Goal: Task Accomplishment & Management: Complete application form

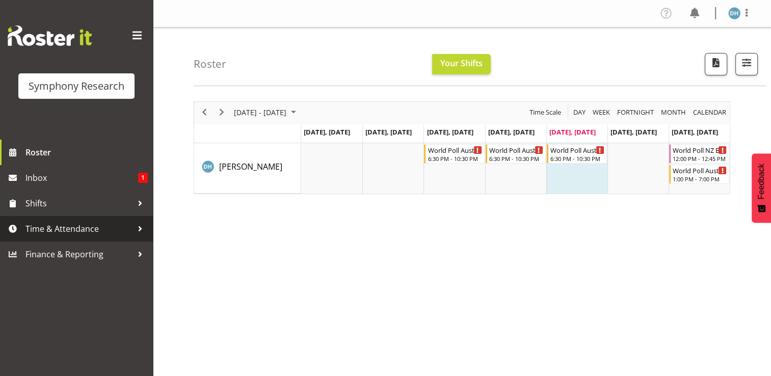
click at [50, 230] on span "Time & Attendance" at bounding box center [78, 228] width 107 height 15
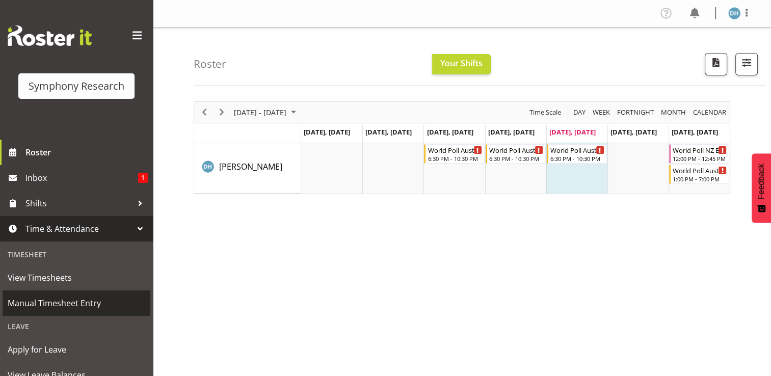
click at [62, 302] on span "Manual Timesheet Entry" at bounding box center [77, 302] width 138 height 15
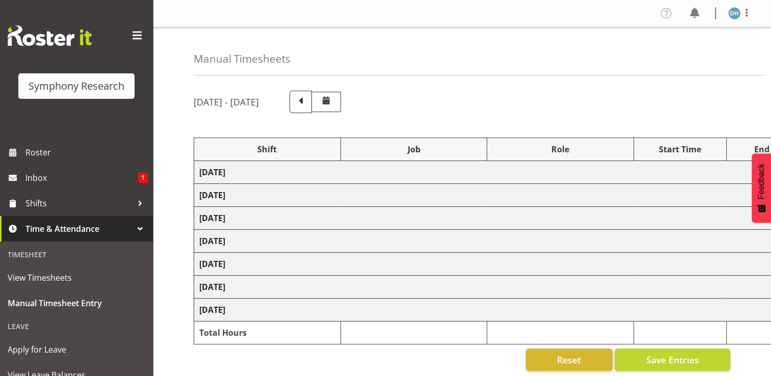
select select "56692"
select select "10499"
select select "56692"
select select "10499"
select select "47"
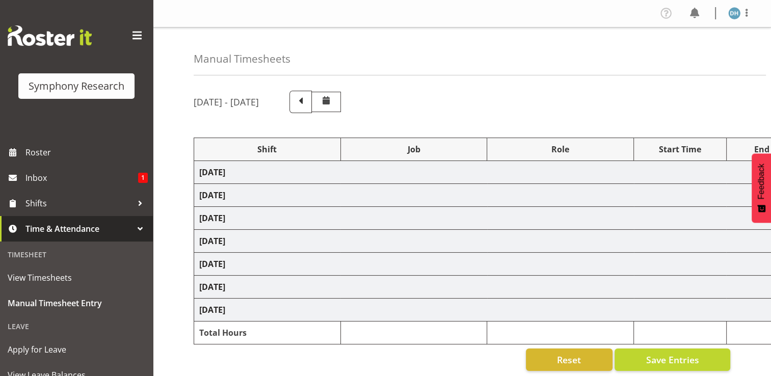
select select "15433"
select select "10499"
select select "15433"
select select "10499"
select select "47"
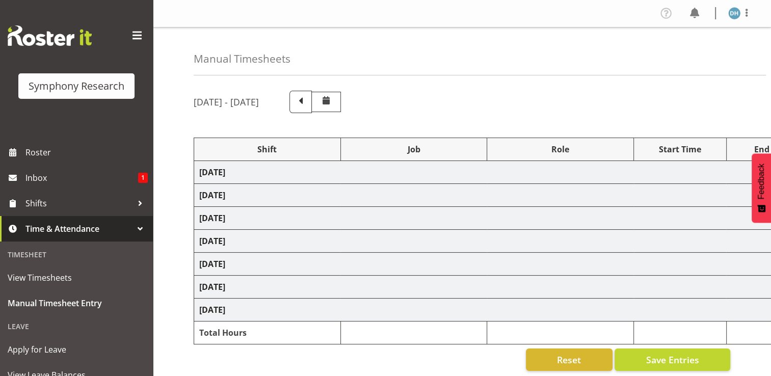
select select "56692"
select select "10499"
select select "47"
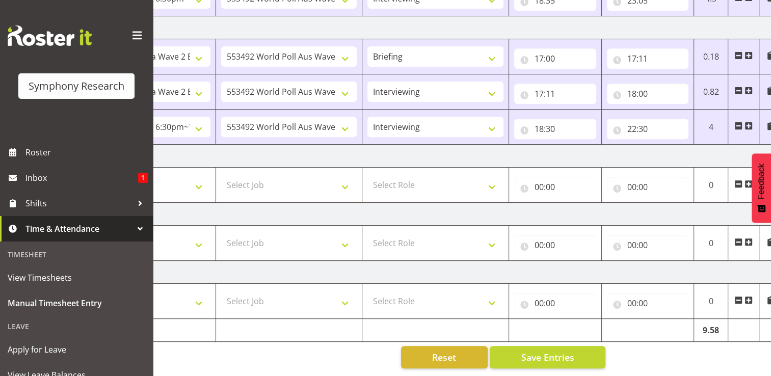
scroll to position [0, 136]
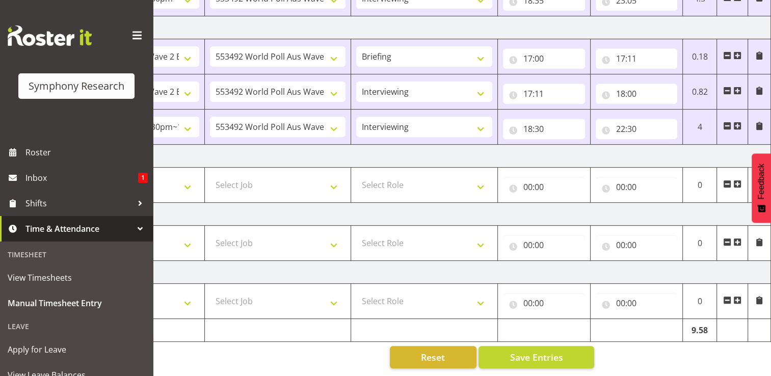
click at [737, 180] on span at bounding box center [737, 184] width 8 height 8
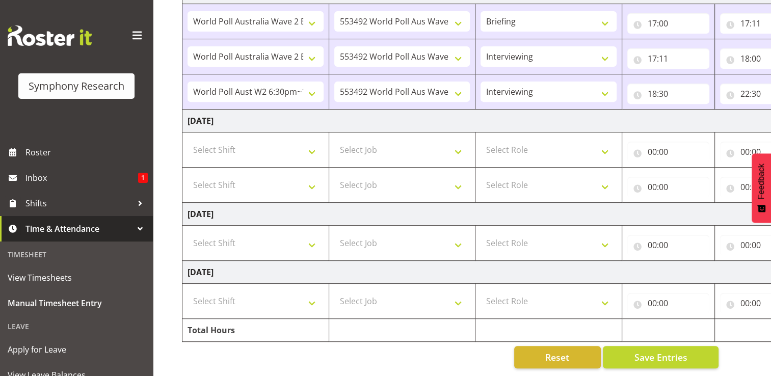
scroll to position [0, 0]
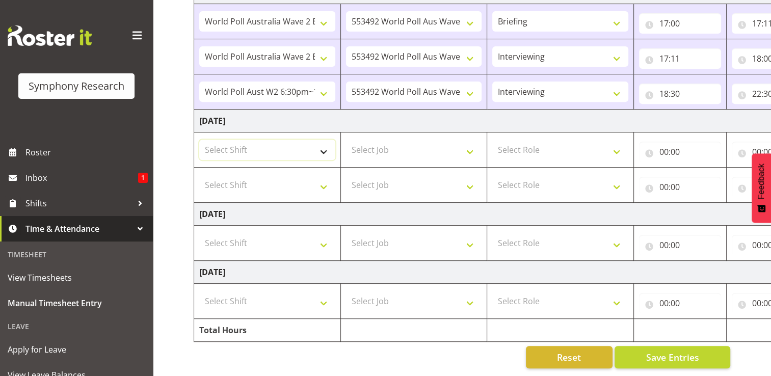
click at [325, 146] on select "Select Shift !!Project Briefing (Job to be assigned) !!Weekend Residential (Ros…" at bounding box center [267, 150] width 136 height 20
select select "56692"
click at [199, 140] on select "Select Shift !!Project Briefing (Job to be assigned) !!Weekend Residential (Ros…" at bounding box center [267, 150] width 136 height 20
click at [323, 178] on select "Select Shift !!Project Briefing (Job to be assigned) !!Weekend Residential (Ros…" at bounding box center [267, 185] width 136 height 20
select select "56692"
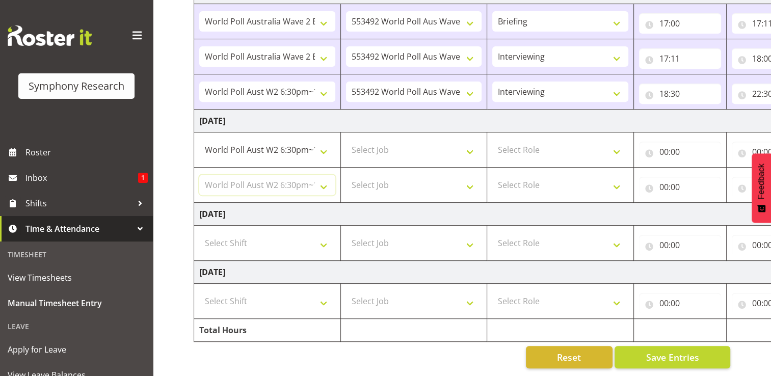
click at [199, 175] on select "Select Shift !!Project Briefing (Job to be assigned) !!Weekend Residential (Ros…" at bounding box center [267, 185] width 136 height 20
click at [472, 146] on select "Select Job 550060 IF Admin 553492 World Poll Aus Wave 2 Main 2025 553500 BFM Ju…" at bounding box center [414, 150] width 136 height 20
select select "10499"
click at [346, 140] on select "Select Job 550060 IF Admin 553492 World Poll Aus Wave 2 Main 2025 553500 BFM Ju…" at bounding box center [414, 150] width 136 height 20
click at [471, 178] on select "Select Job 550060 IF Admin 553492 World Poll Aus Wave 2 Main 2025 553500 BFM Ju…" at bounding box center [414, 185] width 136 height 20
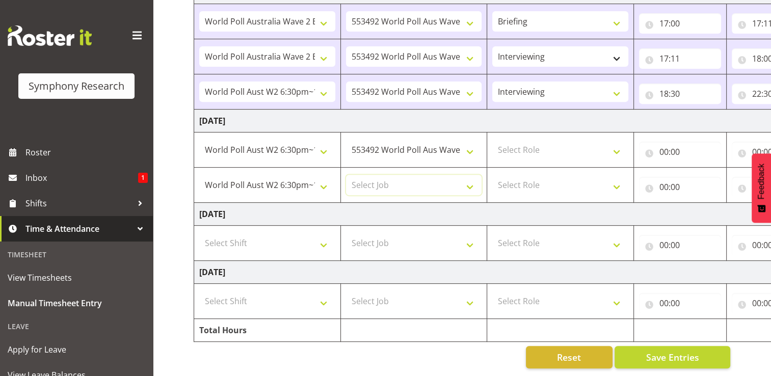
select select "10499"
click at [346, 175] on select "Select Job 550060 IF Admin 553492 World Poll Aus Wave 2 Main 2025 553500 BFM Ju…" at bounding box center [414, 185] width 136 height 20
click at [617, 145] on select "Select Role Briefing Interviewing" at bounding box center [560, 150] width 136 height 20
select select "297"
click at [492, 140] on select "Select Role Briefing Interviewing" at bounding box center [560, 150] width 136 height 20
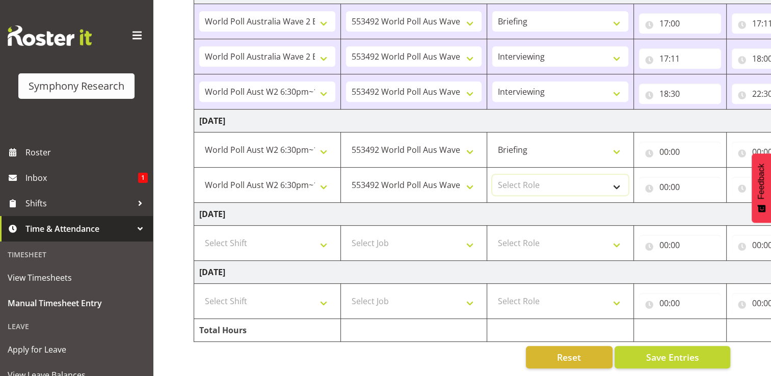
click at [615, 181] on select "Select Role Briefing Interviewing" at bounding box center [560, 185] width 136 height 20
select select "47"
click at [492, 175] on select "Select Role Briefing Interviewing" at bounding box center [560, 185] width 136 height 20
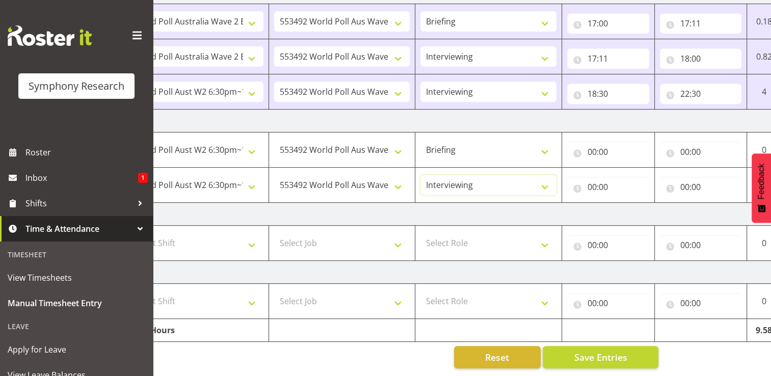
scroll to position [0, 136]
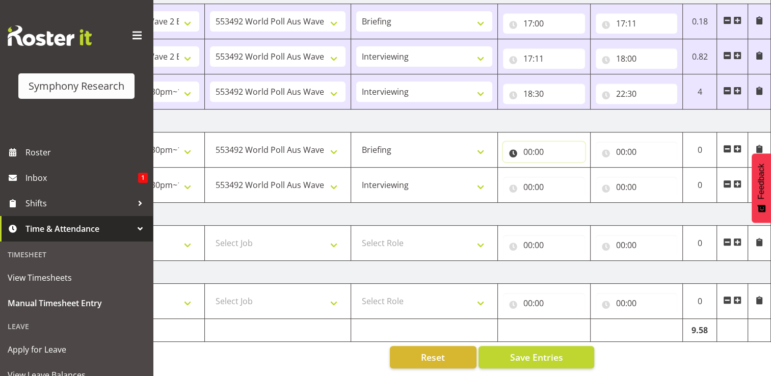
click at [536, 147] on input "00:00" at bounding box center [544, 152] width 82 height 20
click at [571, 171] on select "00 01 02 03 04 05 06 07 08 09 10 11 12 13 14 15 16 17 18 19 20 21 22 23" at bounding box center [572, 178] width 23 height 20
click at [573, 175] on select "00 01 02 03 04 05 06 07 08 09 10 11 12 13 14 15 16 17 18 19 20 21 22 23" at bounding box center [572, 178] width 23 height 20
select select "18"
click at [561, 168] on select "00 01 02 03 04 05 06 07 08 09 10 11 12 13 14 15 16 17 18 19 20 21 22 23" at bounding box center [572, 178] width 23 height 20
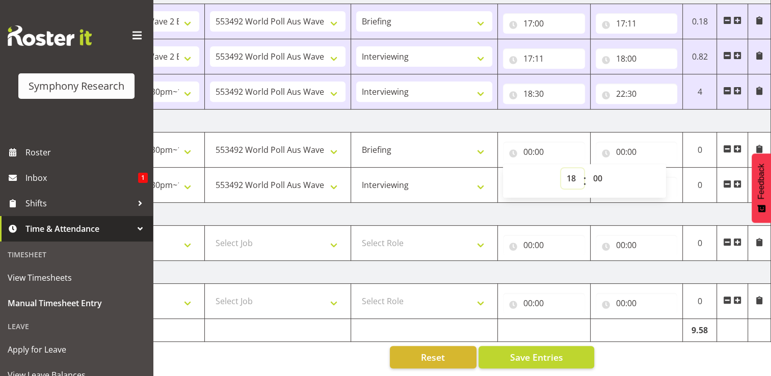
type input "18:00"
click at [628, 146] on input "00:00" at bounding box center [637, 152] width 82 height 20
click at [663, 171] on select "00 01 02 03 04 05 06 07 08 09 10 11 12 13 14 15 16 17 18 19 20 21 22 23" at bounding box center [665, 178] width 23 height 20
select select "18"
click at [654, 168] on select "00 01 02 03 04 05 06 07 08 09 10 11 12 13 14 15 16 17 18 19 20 21 22 23" at bounding box center [665, 178] width 23 height 20
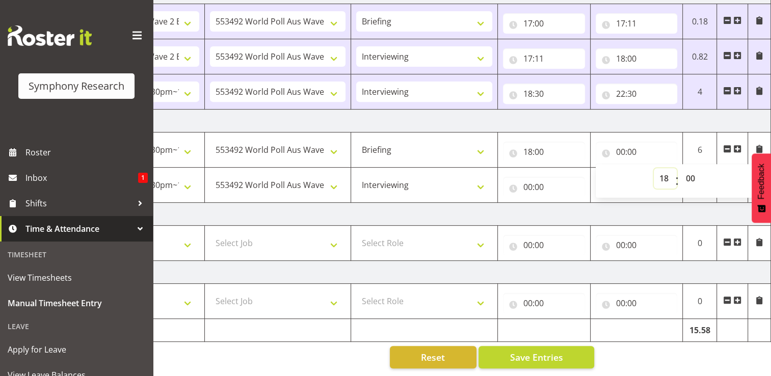
type input "18:00"
click at [691, 172] on select "00 01 02 03 04 05 06 07 08 09 10 11 12 13 14 15 16 17 18 19 20 21 22 23 24 25 2…" at bounding box center [691, 178] width 23 height 20
select select "5"
click at [680, 168] on select "00 01 02 03 04 05 06 07 08 09 10 11 12 13 14 15 16 17 18 19 20 21 22 23 24 25 2…" at bounding box center [691, 178] width 23 height 20
type input "18:05"
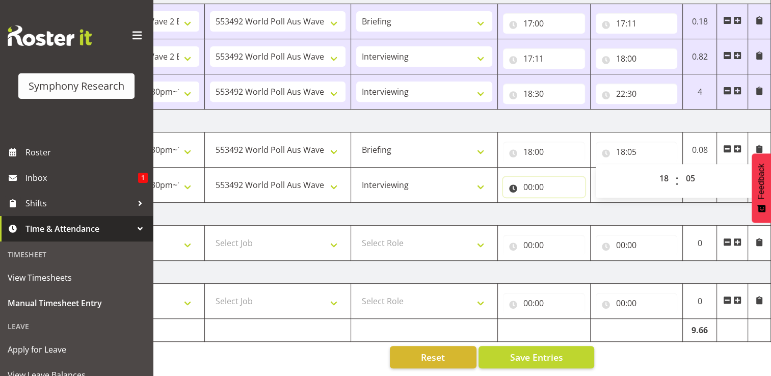
click at [527, 182] on input "00:00" at bounding box center [544, 187] width 82 height 20
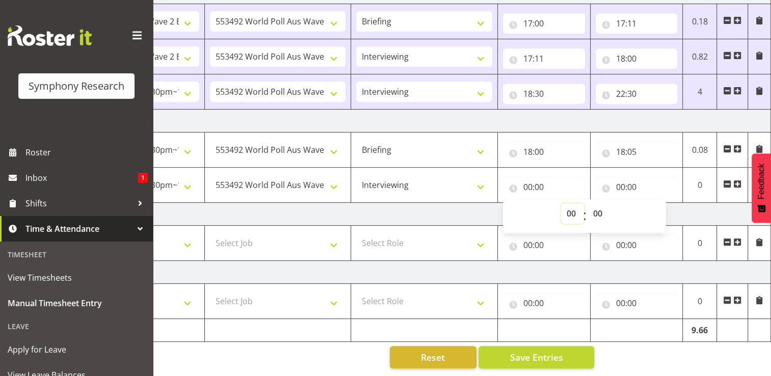
click at [573, 207] on select "00 01 02 03 04 05 06 07 08 09 10 11 12 13 14 15 16 17 18 19 20 21 22 23" at bounding box center [572, 213] width 23 height 20
select select "18"
click at [561, 203] on select "00 01 02 03 04 05 06 07 08 09 10 11 12 13 14 15 16 17 18 19 20 21 22 23" at bounding box center [572, 213] width 23 height 20
type input "18:00"
click at [538, 147] on input "18:00" at bounding box center [544, 152] width 82 height 20
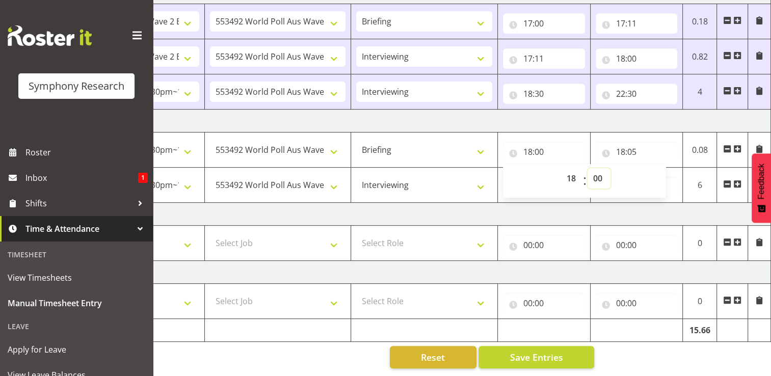
click at [596, 171] on select "00 01 02 03 04 05 06 07 08 09 10 11 12 13 14 15 16 17 18 19 20 21 22 23 24 25 2…" at bounding box center [598, 178] width 23 height 20
select select "30"
click at [587, 168] on select "00 01 02 03 04 05 06 07 08 09 10 11 12 13 14 15 16 17 18 19 20 21 22 23 24 25 2…" at bounding box center [598, 178] width 23 height 20
type input "18:30"
click at [632, 146] on input "18:05" at bounding box center [637, 152] width 82 height 20
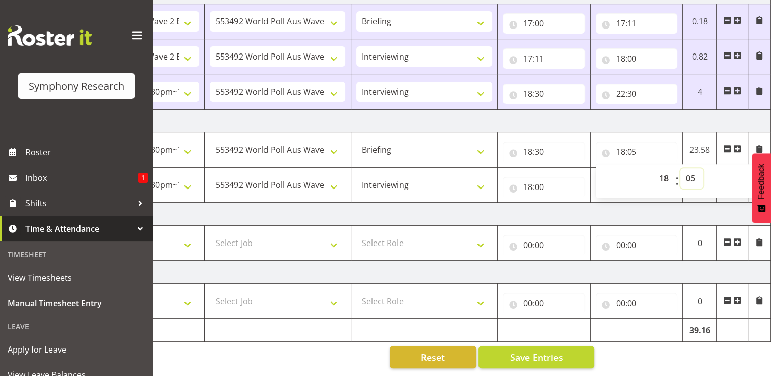
click at [689, 170] on select "00 01 02 03 04 05 06 07 08 09 10 11 12 13 14 15 16 17 18 19 20 21 22 23 24 25 2…" at bounding box center [691, 178] width 23 height 20
select select "35"
click at [680, 168] on select "00 01 02 03 04 05 06 07 08 09 10 11 12 13 14 15 16 17 18 19 20 21 22 23 24 25 2…" at bounding box center [691, 178] width 23 height 20
type input "18:35"
click at [542, 183] on input "18:00" at bounding box center [544, 187] width 82 height 20
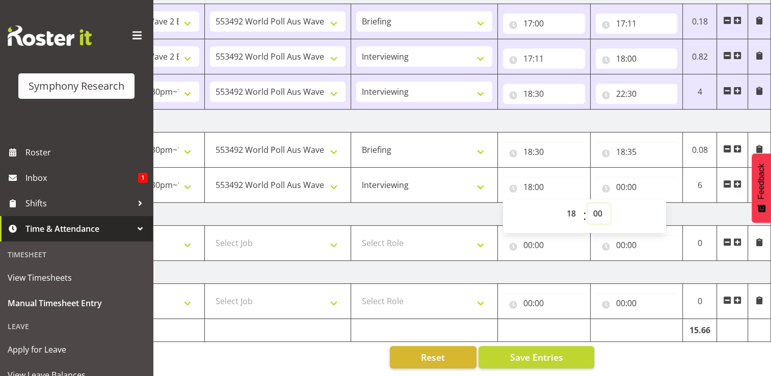
click at [599, 206] on select "00 01 02 03 04 05 06 07 08 09 10 11 12 13 14 15 16 17 18 19 20 21 22 23 24 25 2…" at bounding box center [598, 213] width 23 height 20
select select "35"
click at [587, 203] on select "00 01 02 03 04 05 06 07 08 09 10 11 12 13 14 15 16 17 18 19 20 21 22 23 24 25 2…" at bounding box center [598, 213] width 23 height 20
type input "18:35"
click at [631, 181] on input "00:00" at bounding box center [637, 187] width 82 height 20
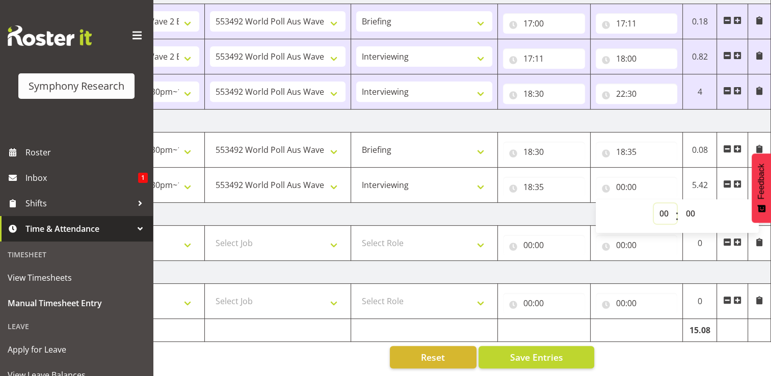
click at [668, 207] on select "00 01 02 03 04 05 06 07 08 09 10 11 12 13 14 15 16 17 18 19 20 21 22 23" at bounding box center [665, 213] width 23 height 20
select select "22"
click at [654, 203] on select "00 01 02 03 04 05 06 07 08 09 10 11 12 13 14 15 16 17 18 19 20 21 22 23" at bounding box center [665, 213] width 23 height 20
type input "22:00"
click at [691, 207] on select "00 01 02 03 04 05 06 07 08 09 10 11 12 13 14 15 16 17 18 19 20 21 22 23 24 25 2…" at bounding box center [691, 213] width 23 height 20
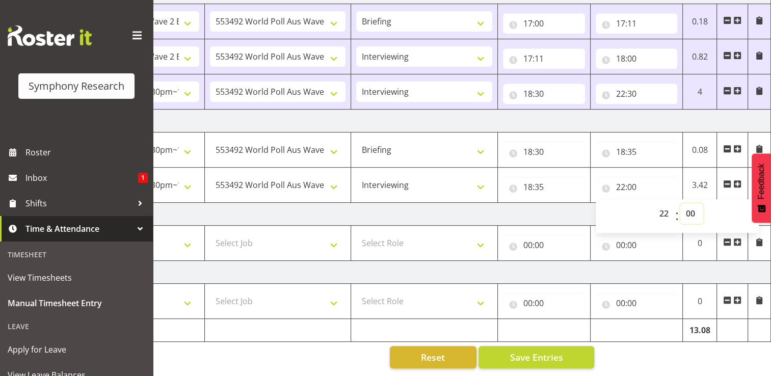
select select "30"
click at [680, 203] on select "00 01 02 03 04 05 06 07 08 09 10 11 12 13 14 15 16 17 18 19 20 21 22 23 24 25 2…" at bounding box center [691, 213] width 23 height 20
type input "22:30"
click at [533, 350] on span "Save Entries" at bounding box center [535, 356] width 53 height 13
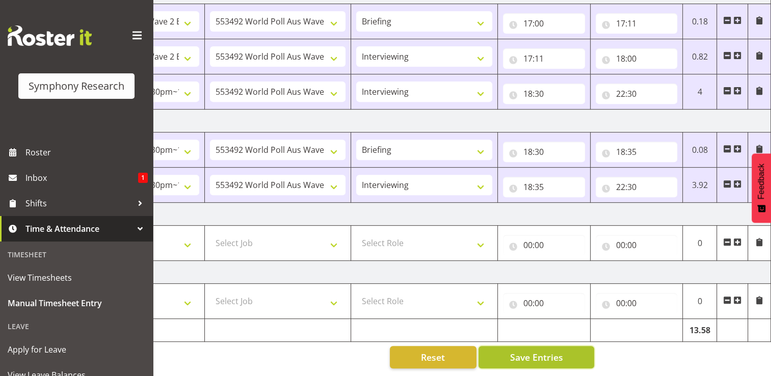
click at [478, 346] on button "Save Entries" at bounding box center [536, 357] width 116 height 22
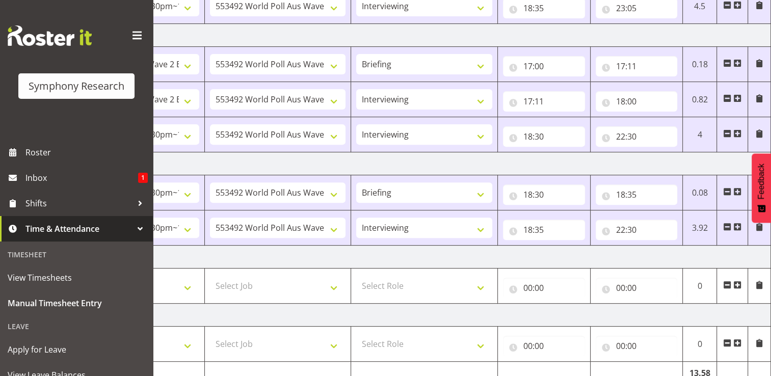
scroll to position [346, 0]
click at [739, 188] on span at bounding box center [737, 192] width 8 height 8
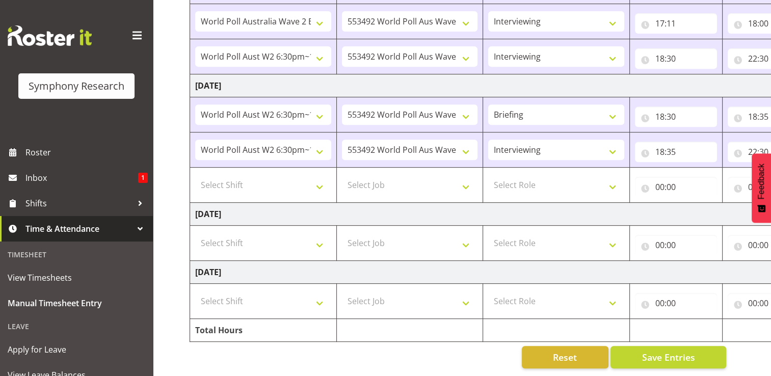
scroll to position [0, 0]
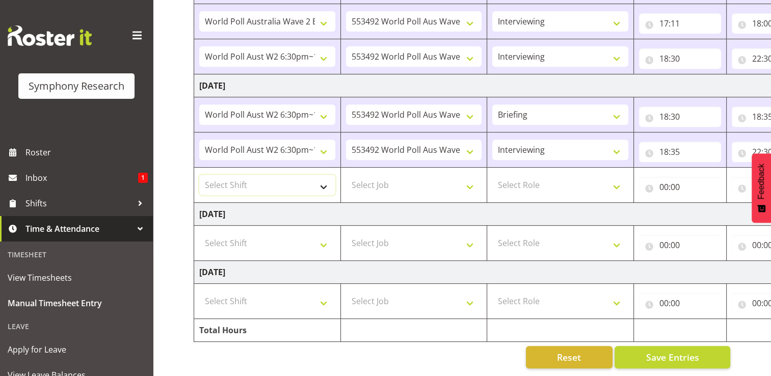
click at [323, 179] on select "Select Shift !!Project Briefing (Job to be assigned) !!Weekend Residential (Ros…" at bounding box center [267, 185] width 136 height 20
select select "103"
click at [199, 175] on select "Select Shift !!Project Briefing (Job to be assigned) !!Weekend Residential (Ros…" at bounding box center [267, 185] width 136 height 20
click at [471, 180] on select "Select Job 550060 IF Admin 553492 World Poll Aus Wave 2 Main 2025 553500 BFM Ju…" at bounding box center [414, 185] width 136 height 20
select select "10423"
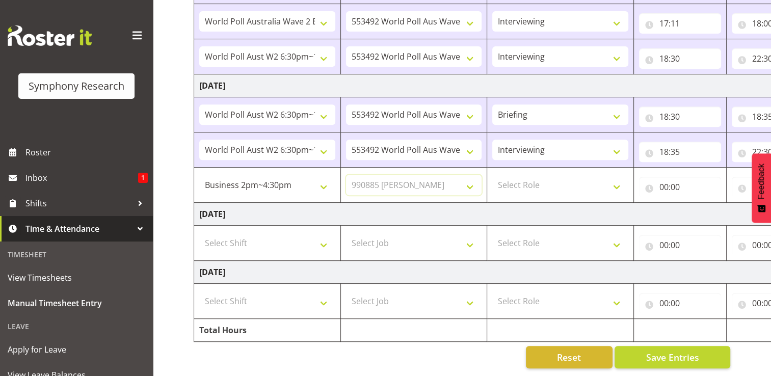
click at [346, 175] on select "Select Job 550060 IF Admin 553492 World Poll Aus Wave 2 Main 2025 553500 BFM Ju…" at bounding box center [414, 185] width 136 height 20
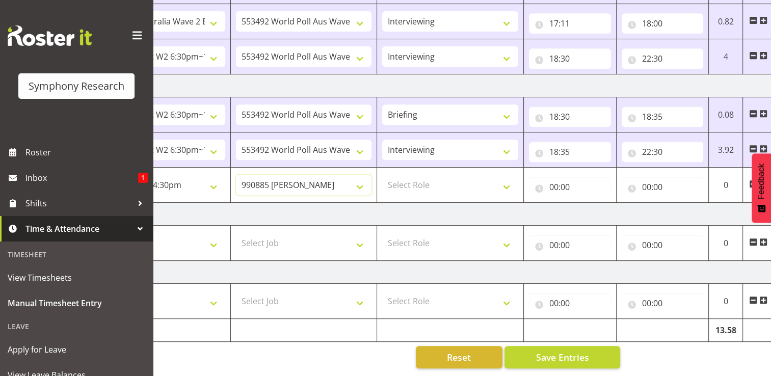
scroll to position [0, 136]
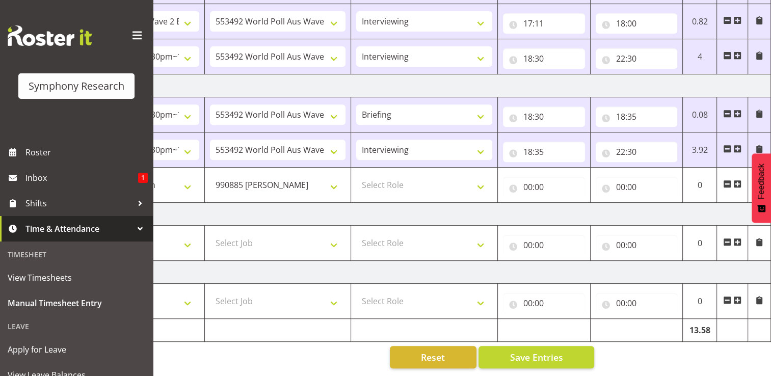
click at [739, 180] on span at bounding box center [737, 184] width 8 height 8
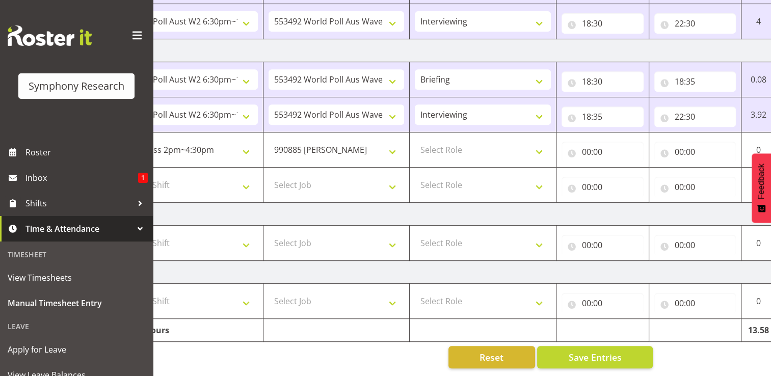
scroll to position [0, 0]
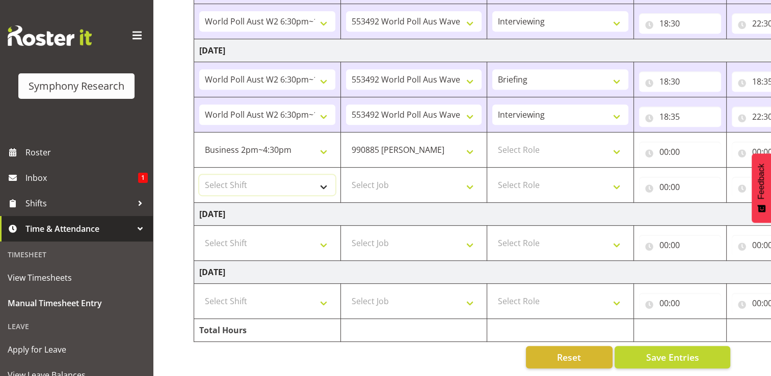
click at [322, 179] on select "Select Shift !!Project Briefing (Job to be assigned) !!Weekend Residential (Ros…" at bounding box center [267, 185] width 136 height 20
click at [424, 182] on select "Select Job 550060 IF Admin 553492 World Poll Aus Wave 2 Main 2025 553500 BFM Ju…" at bounding box center [414, 185] width 136 height 20
click at [324, 145] on select "!!Project Briefing (Job to be assigned) !!Weekend Residential (Roster IT Shift …" at bounding box center [267, 150] width 136 height 20
click at [442, 179] on select "Select Job 550060 IF Admin 553492 World Poll Aus Wave 2 Main 2025 553500 BFM Ju…" at bounding box center [414, 185] width 136 height 20
click at [322, 181] on select "Select Shift !!Project Briefing (Job to be assigned) !!Weekend Residential (Ros…" at bounding box center [267, 185] width 136 height 20
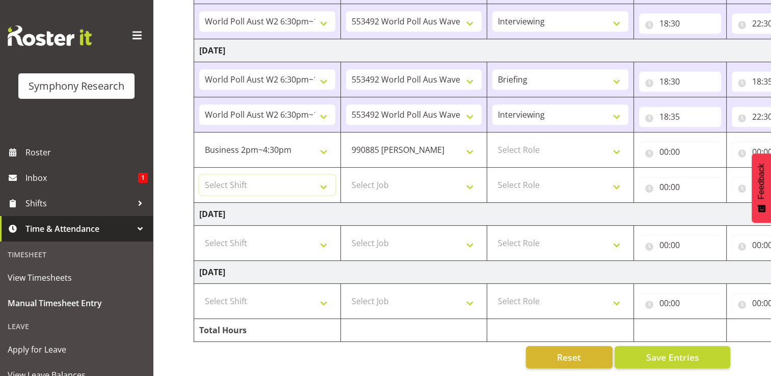
select select "103"
click at [199, 175] on select "Select Shift !!Project Briefing (Job to be assigned) !!Weekend Residential (Ros…" at bounding box center [267, 185] width 136 height 20
click at [470, 180] on select "Select Job 550060 IF Admin 553492 World Poll Aus Wave 2 Main 2025 553500 BFM Ju…" at bounding box center [414, 185] width 136 height 20
select select "10423"
click at [346, 175] on select "Select Job 550060 IF Admin 553492 World Poll Aus Wave 2 Main 2025 553500 BFM Ju…" at bounding box center [414, 185] width 136 height 20
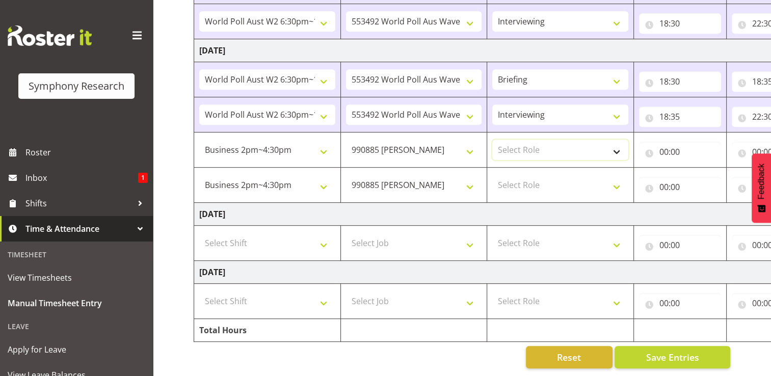
click at [613, 142] on select "Select Role Briefing Interviewing" at bounding box center [560, 150] width 136 height 20
select select "297"
click at [492, 140] on select "Select Role Briefing Interviewing" at bounding box center [560, 150] width 136 height 20
click at [619, 179] on select "Select Role Briefing Interviewing" at bounding box center [560, 185] width 136 height 20
select select "47"
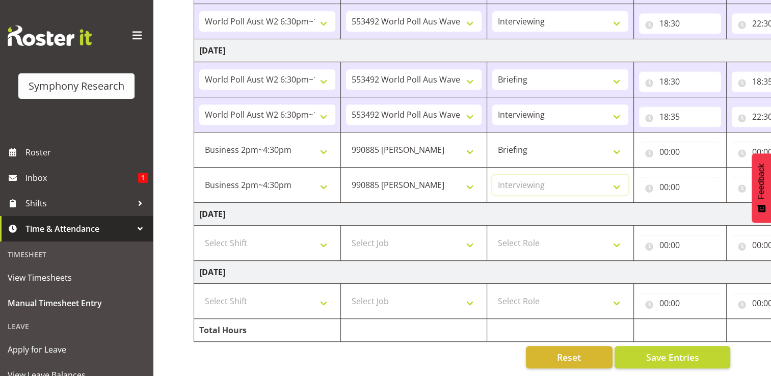
click at [492, 175] on select "Select Role Briefing Interviewing" at bounding box center [560, 185] width 136 height 20
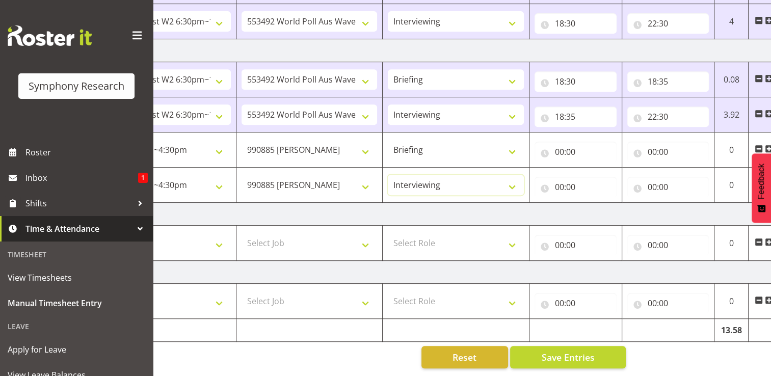
scroll to position [0, 136]
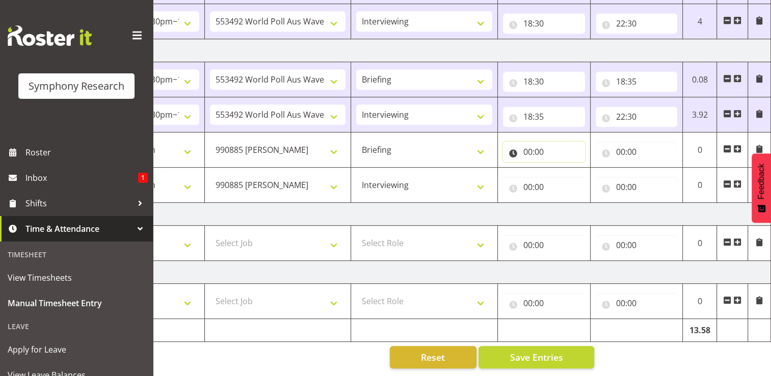
click at [536, 147] on input "00:00" at bounding box center [544, 152] width 82 height 20
click at [571, 172] on select "00 01 02 03 04 05 06 07 08 09 10 11 12 13 14 15 16 17 18 19 20 21 22 23" at bounding box center [572, 178] width 23 height 20
select select "14"
click at [561, 168] on select "00 01 02 03 04 05 06 07 08 09 10 11 12 13 14 15 16 17 18 19 20 21 22 23" at bounding box center [572, 178] width 23 height 20
type input "14:00"
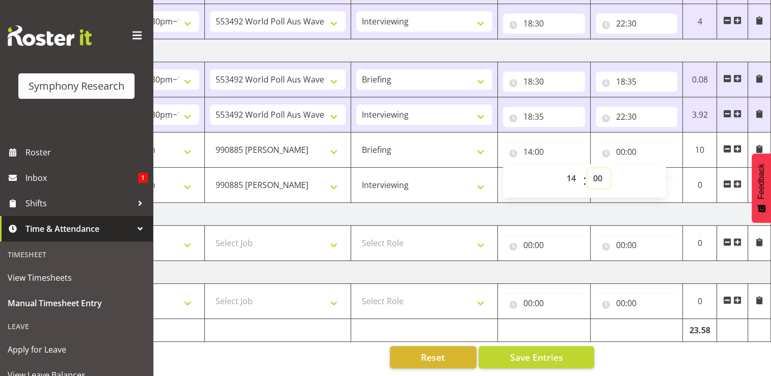
click at [599, 172] on select "00 01 02 03 04 05 06 07 08 09 10 11 12 13 14 15 16 17 18 19 20 21 22 23 24 25 2…" at bounding box center [598, 178] width 23 height 20
select select "58"
click at [587, 168] on select "00 01 02 03 04 05 06 07 08 09 10 11 12 13 14 15 16 17 18 19 20 21 22 23 24 25 2…" at bounding box center [598, 178] width 23 height 20
type input "14:58"
click at [631, 145] on input "00:00" at bounding box center [637, 152] width 82 height 20
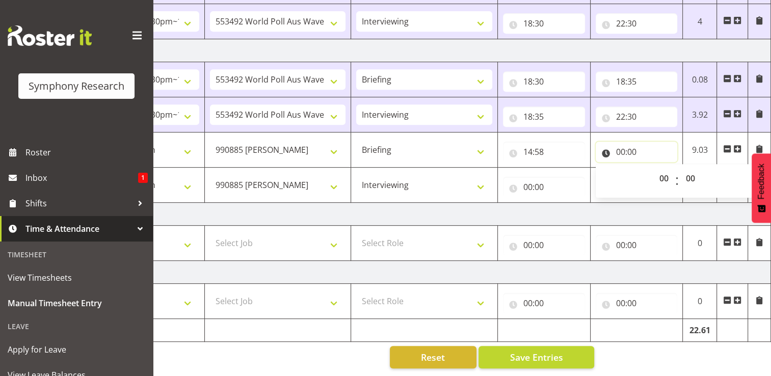
click at [626, 144] on input "00:00" at bounding box center [637, 152] width 82 height 20
click at [631, 148] on input "00:00" at bounding box center [637, 152] width 82 height 20
click at [665, 174] on select "00 01 02 03 04 05 06 07 08 09 10 11 12 13 14 15 16 17 18 19 20 21 22 23" at bounding box center [665, 178] width 23 height 20
select select "15"
click at [654, 168] on select "00 01 02 03 04 05 06 07 08 09 10 11 12 13 14 15 16 17 18 19 20 21 22 23" at bounding box center [665, 178] width 23 height 20
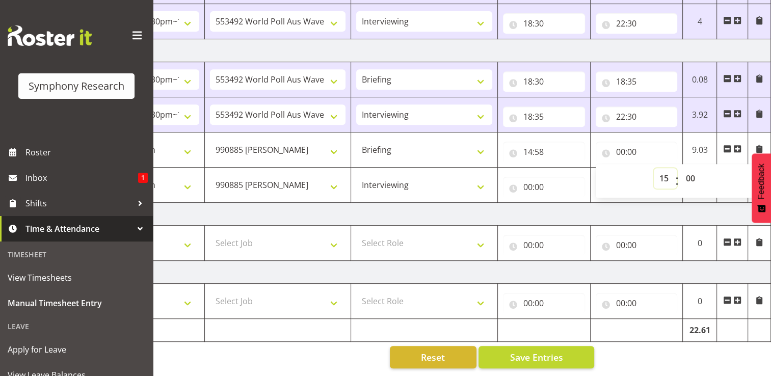
type input "15:00"
click at [692, 173] on select "00 01 02 03 04 05 06 07 08 09 10 11 12 13 14 15 16 17 18 19 20 21 22 23 24 25 2…" at bounding box center [691, 178] width 23 height 20
select select "42"
click at [680, 168] on select "00 01 02 03 04 05 06 07 08 09 10 11 12 13 14 15 16 17 18 19 20 21 22 23 24 25 2…" at bounding box center [691, 178] width 23 height 20
type input "15:42"
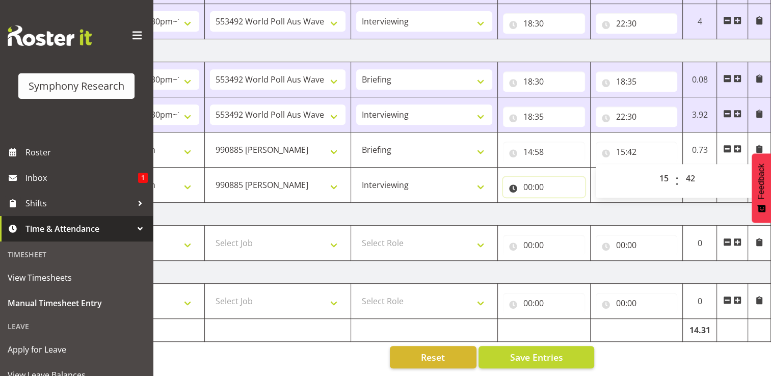
click at [532, 180] on input "00:00" at bounding box center [544, 187] width 82 height 20
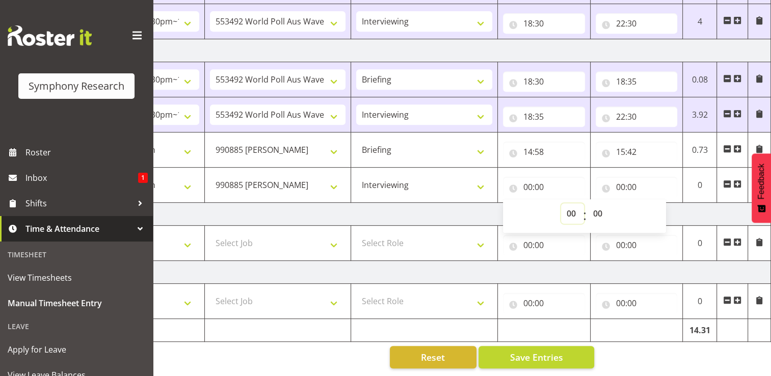
click at [573, 205] on select "00 01 02 03 04 05 06 07 08 09 10 11 12 13 14 15 16 17 18 19 20 21 22 23" at bounding box center [572, 213] width 23 height 20
select select "15"
click at [561, 203] on select "00 01 02 03 04 05 06 07 08 09 10 11 12 13 14 15 16 17 18 19 20 21 22 23" at bounding box center [572, 213] width 23 height 20
type input "15:00"
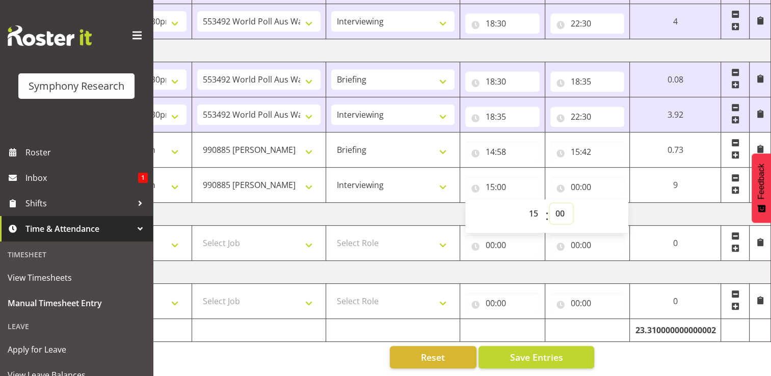
click at [560, 208] on select "00 01 02 03 04 05 06 07 08 09 10 11 12 13 14 15 16 17 18 19 20 21 22 23 24 25 2…" at bounding box center [561, 213] width 23 height 20
select select "42"
click at [573, 203] on select "00 01 02 03 04 05 06 07 08 09 10 11 12 13 14 15 16 17 18 19 20 21 22 23 24 25 2…" at bounding box center [561, 213] width 23 height 20
type input "15:42"
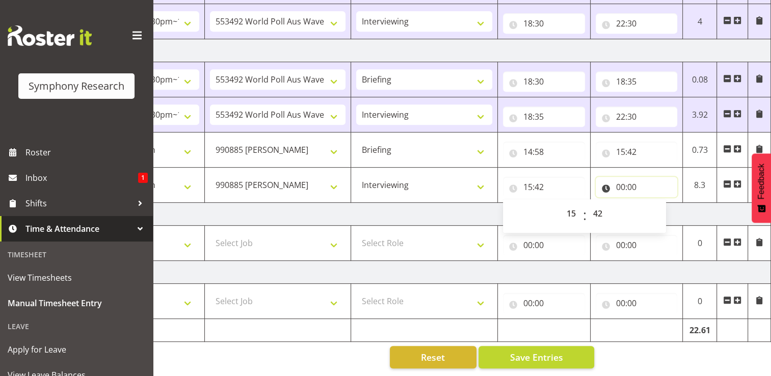
click at [628, 180] on input "00:00" at bounding box center [637, 187] width 82 height 20
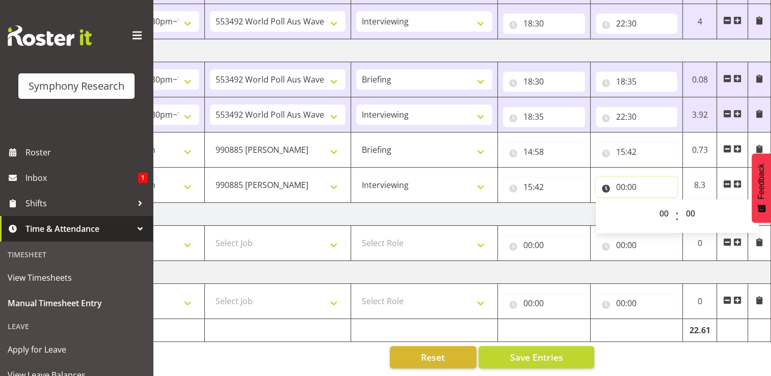
click at [624, 177] on input "00:00" at bounding box center [637, 187] width 82 height 20
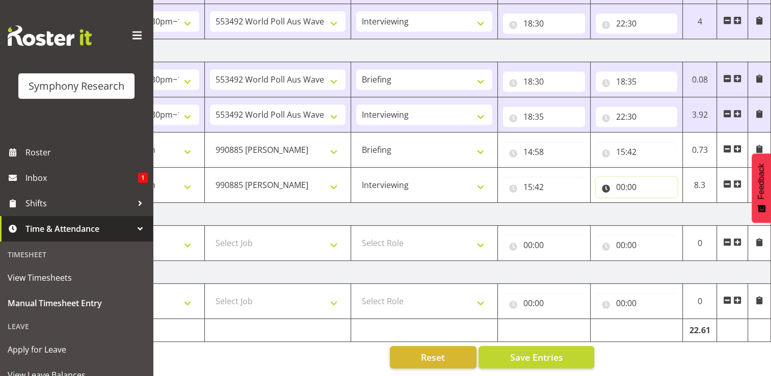
click at [629, 182] on input "00:00" at bounding box center [637, 187] width 82 height 20
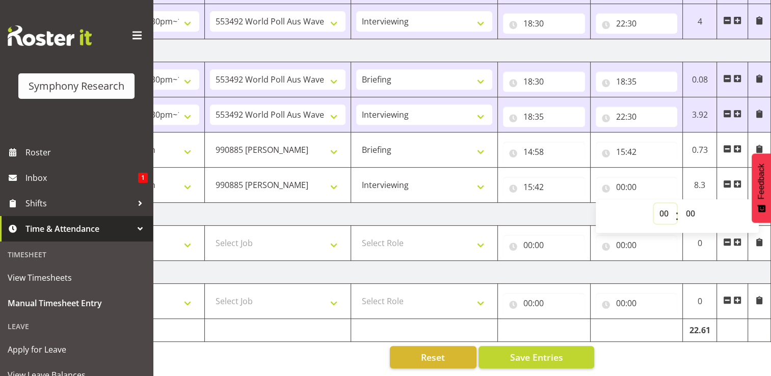
click at [668, 209] on select "00 01 02 03 04 05 06 07 08 09 10 11 12 13 14 15 16 17 18 19 20 21 22 23" at bounding box center [665, 213] width 23 height 20
select select "17"
click at [654, 203] on select "00 01 02 03 04 05 06 07 08 09 10 11 12 13 14 15 16 17 18 19 20 21 22 23" at bounding box center [665, 213] width 23 height 20
type input "17:00"
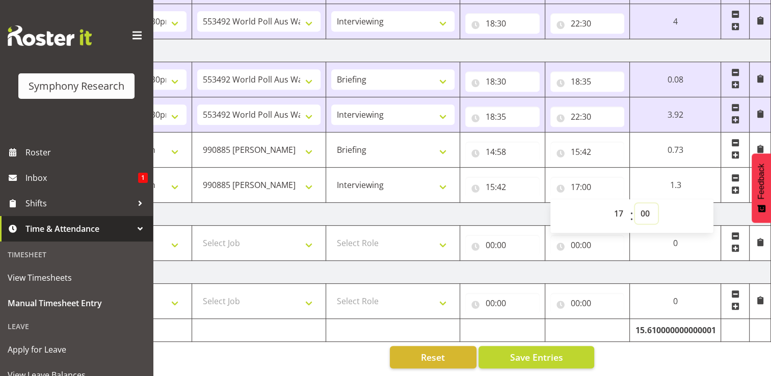
click at [643, 206] on select "00 01 02 03 04 05 06 07 08 09 10 11 12 13 14 15 16 17 18 19 20 21 22 23 24 25 2…" at bounding box center [646, 213] width 23 height 20
select select "4"
click at [658, 203] on select "00 01 02 03 04 05 06 07 08 09 10 11 12 13 14 15 16 17 18 19 20 21 22 23 24 25 2…" at bounding box center [646, 213] width 23 height 20
type input "17:04"
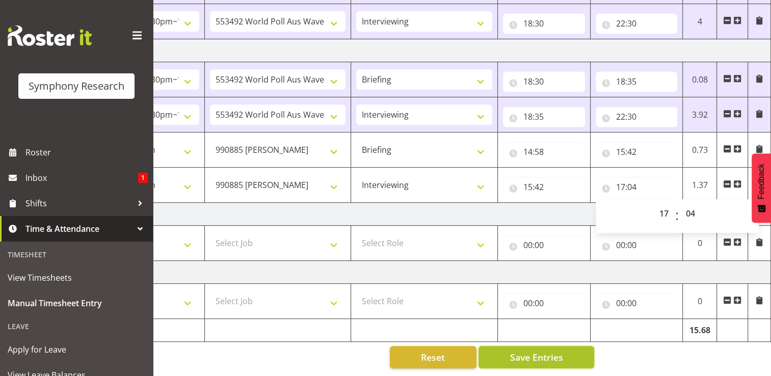
click at [540, 357] on button "Save Entries" at bounding box center [536, 357] width 116 height 22
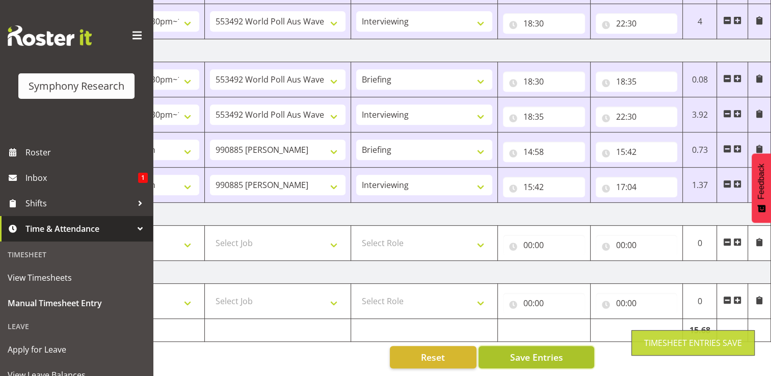
click at [538, 355] on span "Save Entries" at bounding box center [535, 356] width 53 height 13
